Goal: Task Accomplishment & Management: Manage account settings

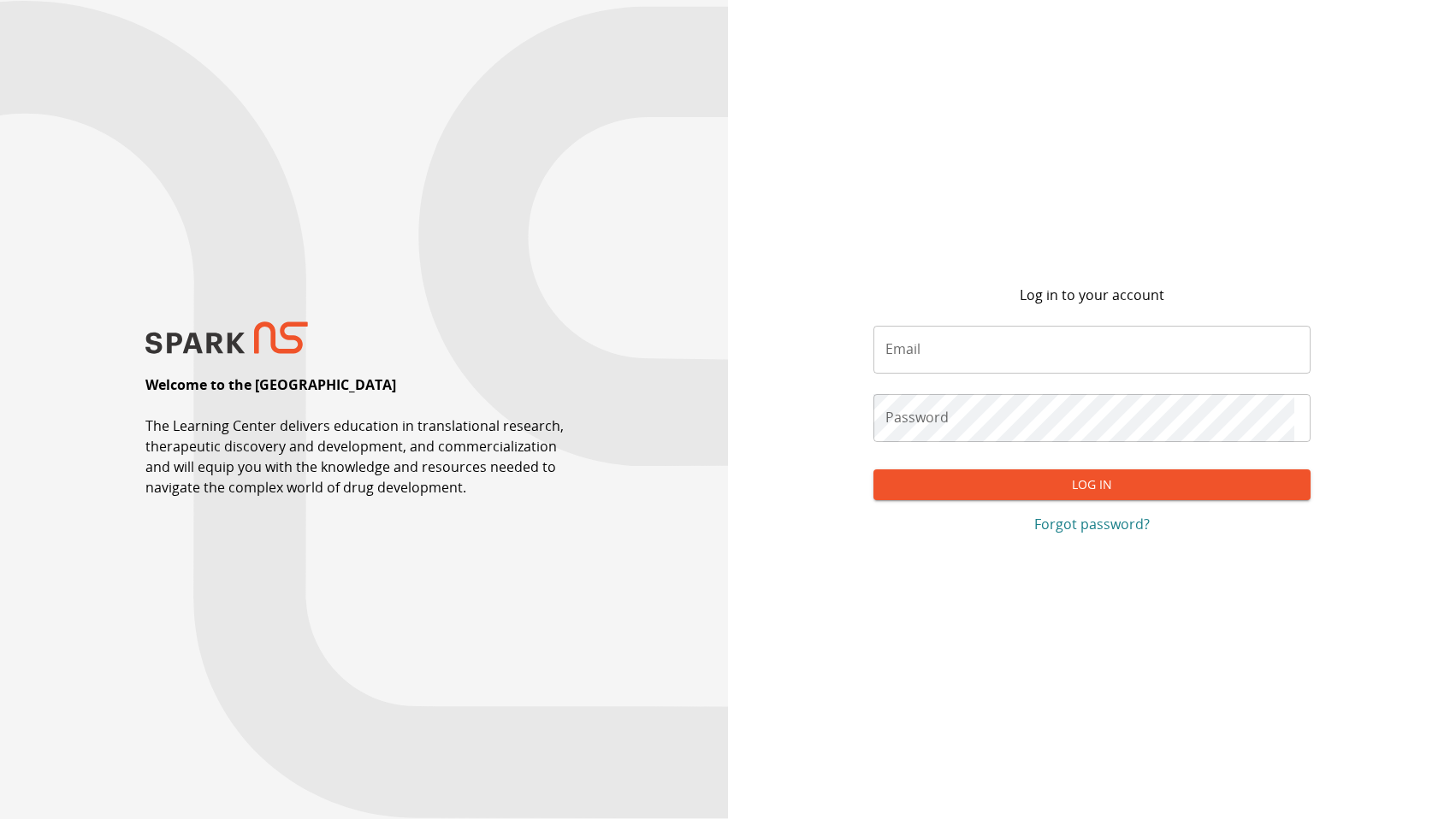
click at [1073, 524] on p "Forgot password?" at bounding box center [1092, 524] width 437 height 20
click at [1079, 524] on p "Forgot password?" at bounding box center [1092, 524] width 437 height 20
